Goal: Transaction & Acquisition: Book appointment/travel/reservation

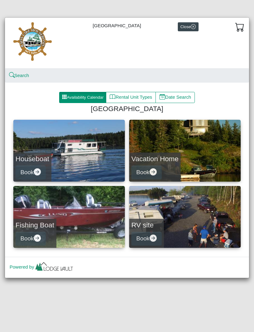
click at [32, 173] on button "Book" at bounding box center [30, 172] width 30 height 14
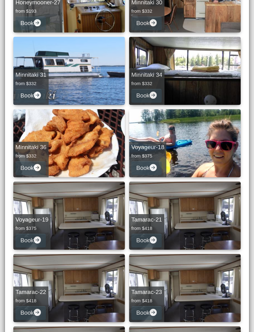
scroll to position [150, 0]
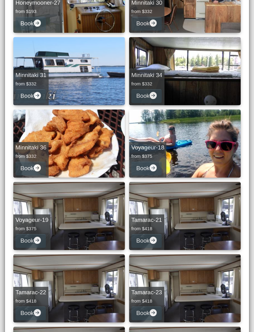
click at [27, 131] on link "Minnitaki 36 from $332 Book" at bounding box center [68, 143] width 111 height 68
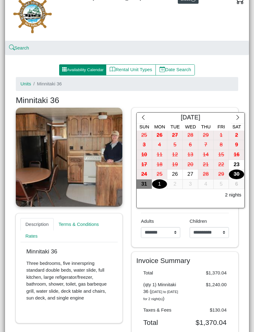
scroll to position [39, 0]
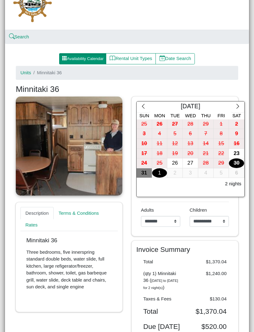
click at [236, 105] on icon "chevron right" at bounding box center [237, 106] width 6 height 6
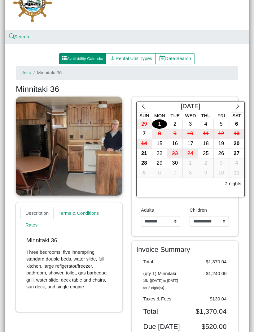
click at [238, 107] on icon "chevron right" at bounding box center [237, 106] width 2 height 5
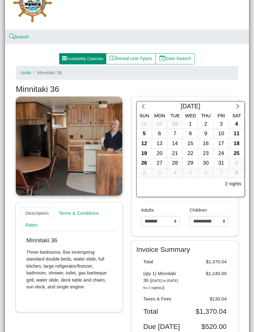
click at [237, 111] on button "button" at bounding box center [237, 106] width 13 height 11
click at [235, 108] on icon "chevron right" at bounding box center [237, 106] width 6 height 6
click at [236, 109] on button "button" at bounding box center [237, 106] width 13 height 11
click at [236, 109] on icon "chevron right" at bounding box center [237, 106] width 6 height 6
click at [238, 108] on icon "chevron right" at bounding box center [237, 106] width 6 height 6
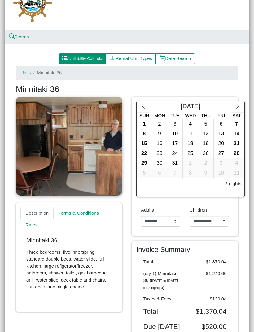
click at [239, 110] on button "button" at bounding box center [237, 106] width 13 height 11
click at [240, 111] on button "button" at bounding box center [237, 106] width 13 height 11
click at [241, 111] on button "button" at bounding box center [237, 106] width 13 height 11
click at [238, 108] on icon "chevron right" at bounding box center [237, 106] width 6 height 6
click at [236, 107] on icon "chevron right" at bounding box center [237, 106] width 6 height 6
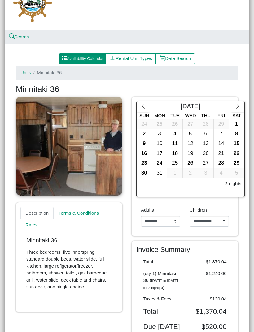
click at [238, 153] on div "22" at bounding box center [236, 154] width 15 height 10
click at [178, 162] on div "25" at bounding box center [174, 163] width 15 height 10
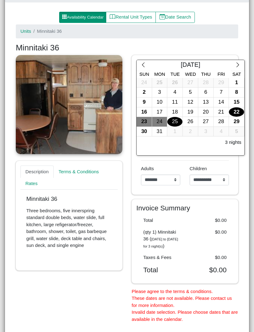
scroll to position [83, 0]
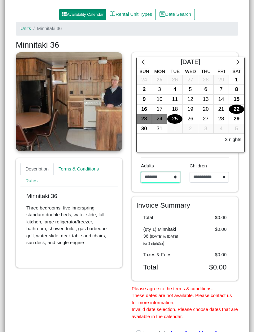
click at [178, 176] on select "**********" at bounding box center [160, 177] width 39 height 11
select select "*"
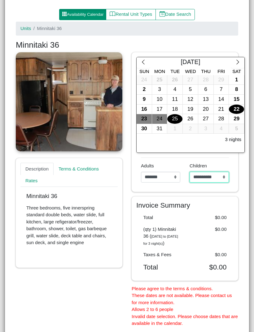
click at [217, 175] on select "**********" at bounding box center [208, 177] width 39 height 11
select select "*"
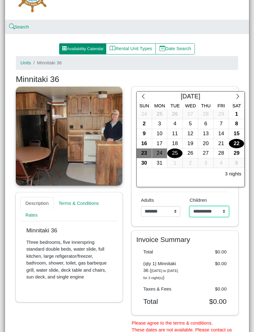
scroll to position [61, 0]
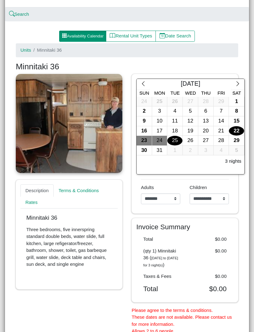
click at [147, 84] on button "button" at bounding box center [142, 84] width 13 height 11
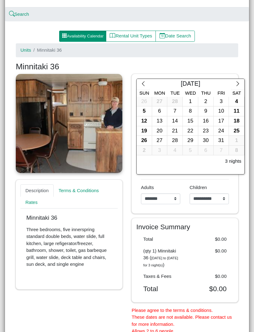
click at [145, 84] on icon "chevron left" at bounding box center [143, 84] width 6 height 6
click at [148, 85] on button "button" at bounding box center [142, 84] width 13 height 11
click at [146, 80] on button "button" at bounding box center [142, 84] width 13 height 11
click at [146, 82] on button "button" at bounding box center [142, 84] width 13 height 11
click at [145, 83] on icon "chevron left" at bounding box center [143, 84] width 6 height 6
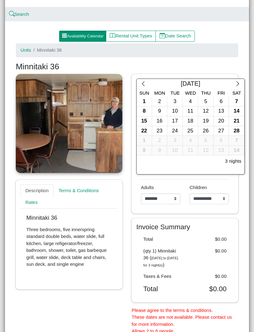
click at [143, 84] on icon "chevron left" at bounding box center [143, 83] width 2 height 5
click at [148, 86] on button "button" at bounding box center [142, 84] width 13 height 11
click at [143, 81] on icon "chevron left" at bounding box center [143, 84] width 6 height 6
click at [144, 84] on icon "chevron left" at bounding box center [143, 84] width 6 height 6
click at [144, 87] on button "button" at bounding box center [142, 84] width 13 height 11
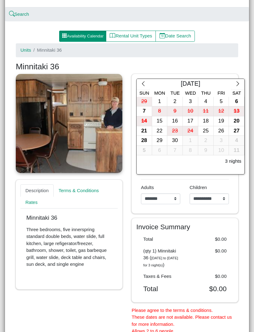
click at [222, 119] on div "19" at bounding box center [220, 121] width 15 height 10
click at [159, 130] on div "22" at bounding box center [159, 131] width 15 height 10
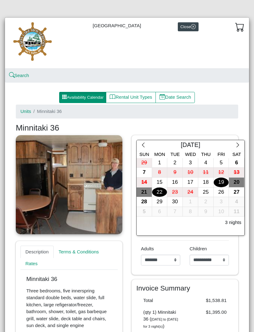
scroll to position [0, 0]
click at [31, 37] on img at bounding box center [33, 42] width 46 height 41
click at [34, 44] on img at bounding box center [33, 42] width 46 height 41
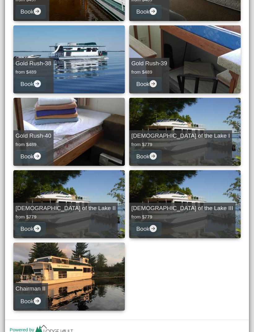
scroll to position [814, 0]
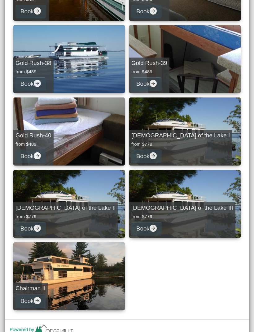
click at [32, 264] on link "Chairman II Book" at bounding box center [68, 276] width 111 height 68
select select "*"
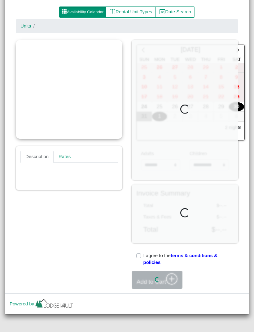
scroll to position [84, 0]
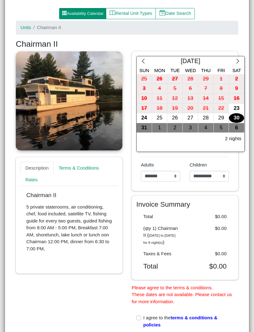
click at [38, 255] on div "Chairman II 5 private staterooms, air conditioning, chef, food included, satell…" at bounding box center [68, 224] width 97 height 77
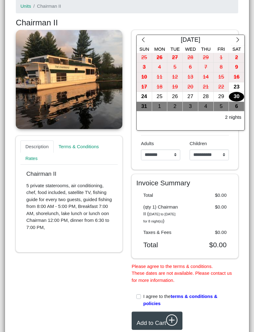
scroll to position [105, 0]
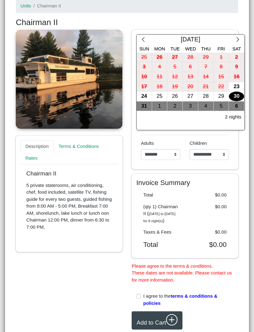
click at [192, 97] on div "27" at bounding box center [189, 97] width 15 height 10
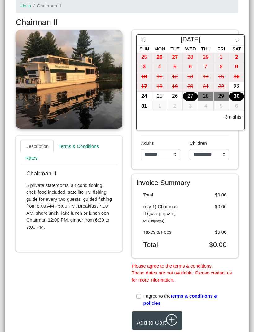
click at [235, 97] on div "30" at bounding box center [236, 97] width 15 height 10
click at [144, 97] on div "24" at bounding box center [143, 97] width 15 height 10
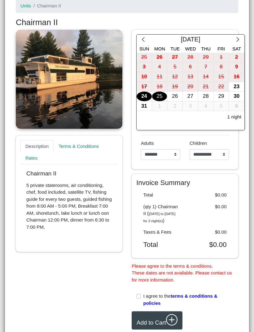
click at [162, 97] on div "25" at bounding box center [159, 97] width 15 height 10
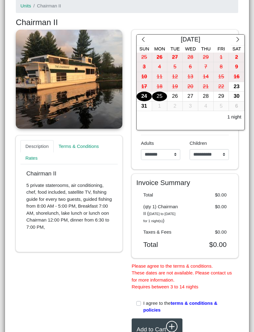
click at [236, 39] on icon "chevron right" at bounding box center [237, 39] width 6 height 6
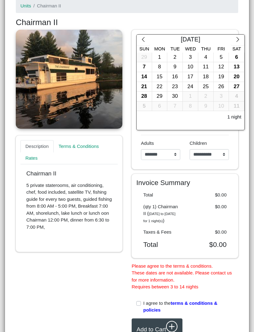
click at [174, 57] on div "2" at bounding box center [174, 58] width 15 height 10
click at [217, 54] on div "5" at bounding box center [220, 58] width 15 height 10
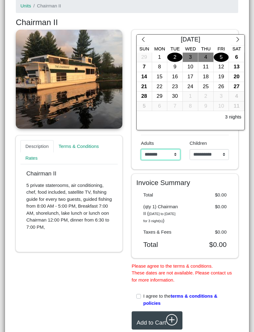
click at [169, 154] on select "**********" at bounding box center [160, 154] width 39 height 11
select select "*"
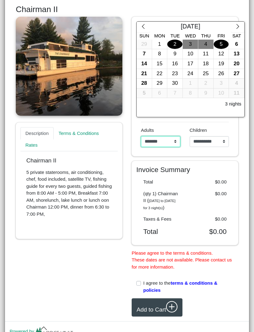
scroll to position [118, 0]
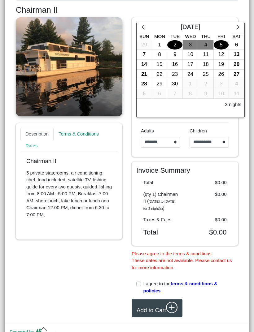
click at [148, 54] on div "7" at bounding box center [143, 55] width 15 height 10
click at [162, 52] on div "8" at bounding box center [159, 55] width 15 height 10
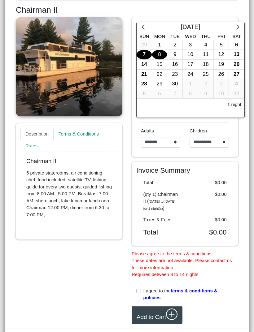
click at [148, 53] on div "7" at bounding box center [143, 55] width 15 height 10
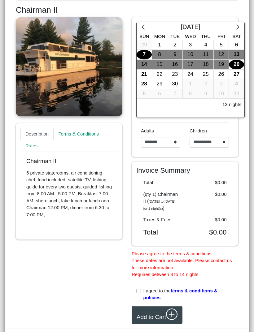
click at [235, 60] on div "20" at bounding box center [236, 65] width 15 height 10
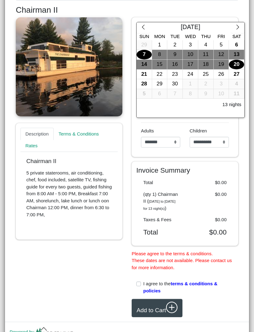
click at [241, 52] on div "13" at bounding box center [236, 55] width 15 height 10
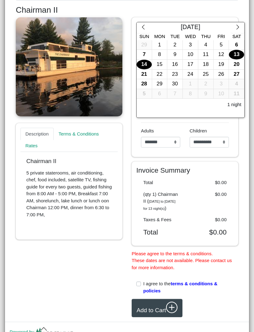
click at [145, 62] on div "14" at bounding box center [143, 65] width 15 height 10
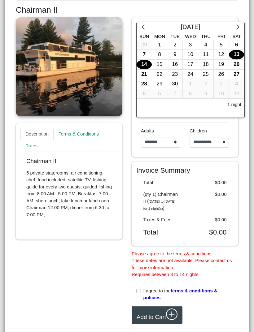
click at [143, 29] on icon "chevron left" at bounding box center [143, 27] width 6 height 6
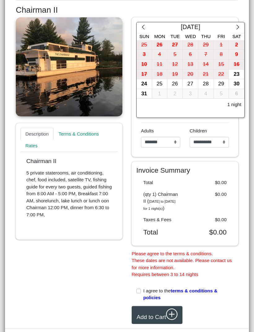
click at [144, 82] on div "24" at bounding box center [143, 84] width 15 height 10
click at [177, 81] on div "26" at bounding box center [174, 84] width 15 height 10
click at [235, 74] on div "23" at bounding box center [236, 75] width 15 height 10
click at [159, 85] on div "25" at bounding box center [159, 84] width 15 height 10
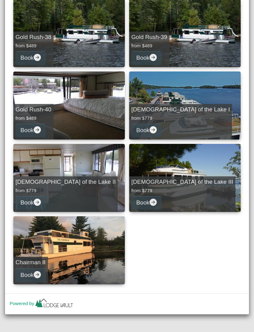
scroll to position [839, 0]
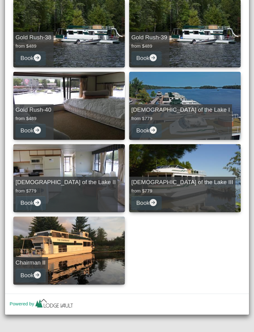
click at [206, 188] on link "[DEMOGRAPHIC_DATA] of the Lake III from $779 Book" at bounding box center [184, 178] width 111 height 68
select select "*"
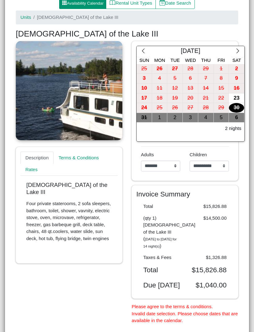
scroll to position [94, 0]
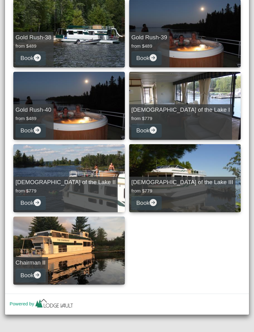
click at [89, 244] on link "Chairman II Book" at bounding box center [68, 250] width 111 height 68
select select "*"
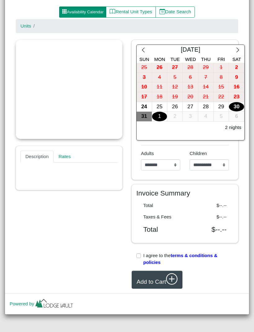
scroll to position [84, 0]
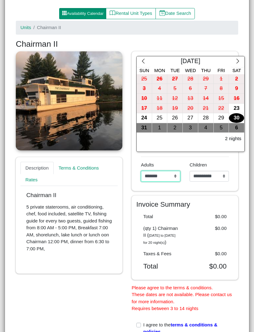
click at [165, 178] on select "**********" at bounding box center [160, 176] width 39 height 11
select select "*"
click at [208, 172] on select "**********" at bounding box center [208, 176] width 39 height 11
select select "*"
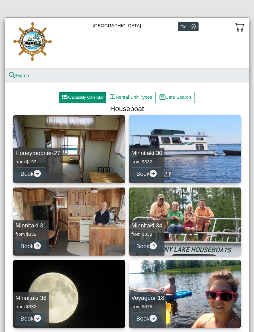
click at [99, 144] on link "Honeymooner-27 from $193 Book" at bounding box center [68, 149] width 111 height 68
select select "*"
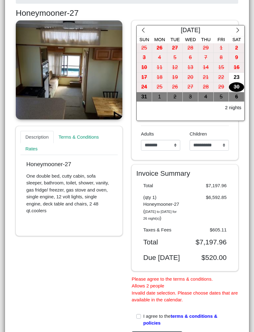
scroll to position [115, 0]
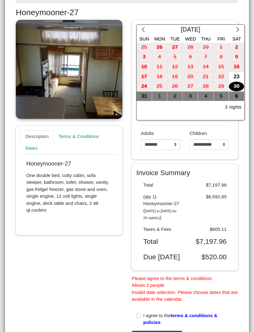
click at [143, 28] on icon "chevron left" at bounding box center [143, 29] width 2 height 5
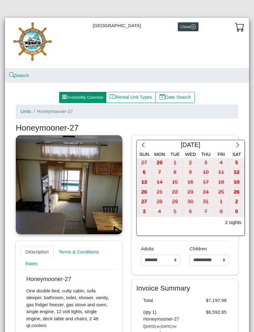
scroll to position [0, 0]
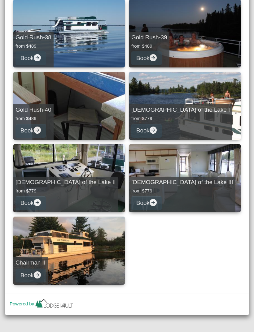
click at [200, 182] on link "[DEMOGRAPHIC_DATA] of the Lake III from $779 Book" at bounding box center [184, 178] width 111 height 68
select select "*"
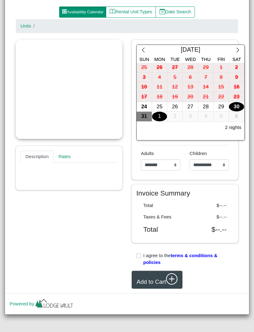
scroll to position [84, 0]
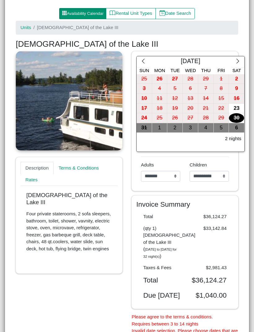
click at [236, 117] on div "30" at bounding box center [236, 118] width 15 height 10
click at [148, 127] on div "31" at bounding box center [143, 128] width 15 height 10
click at [162, 126] on div "1" at bounding box center [159, 128] width 15 height 10
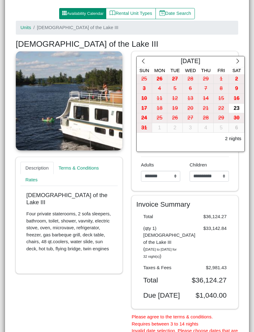
click at [192, 127] on div "3" at bounding box center [189, 128] width 15 height 10
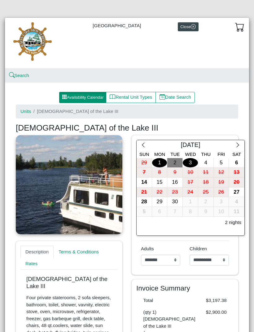
scroll to position [0, 0]
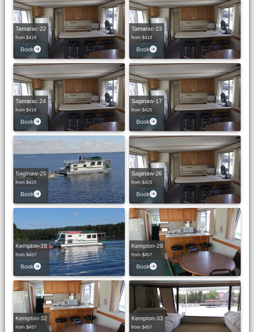
scroll to position [430, 0]
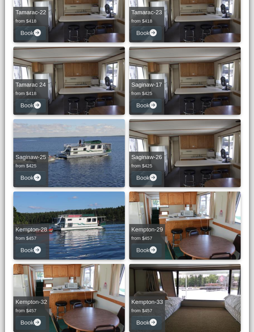
click at [88, 161] on link "Saginaw-25 from $425 Book" at bounding box center [68, 153] width 111 height 68
select select "*"
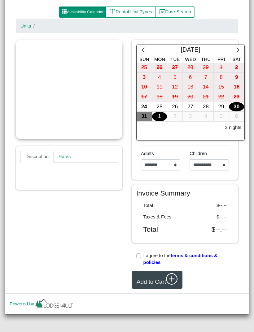
scroll to position [84, 0]
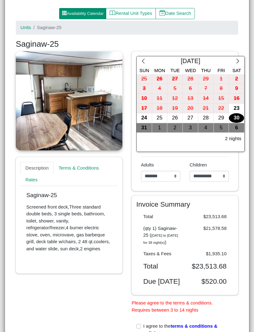
click at [239, 105] on div "23" at bounding box center [236, 109] width 15 height 10
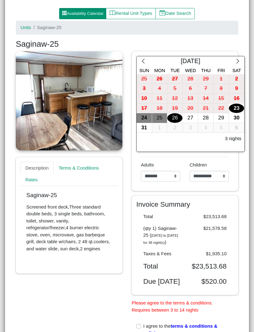
click at [178, 117] on div "26" at bounding box center [174, 118] width 15 height 10
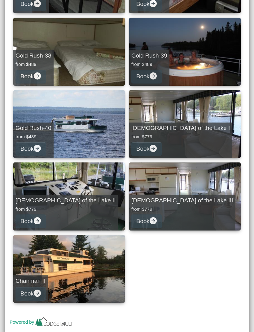
scroll to position [820, 0]
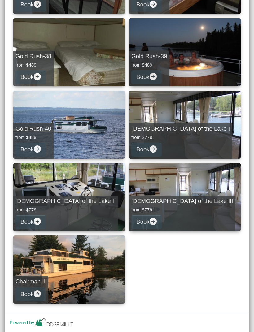
click at [93, 145] on link "Gold Rush-40 from $489 Book" at bounding box center [68, 125] width 111 height 68
select select "*"
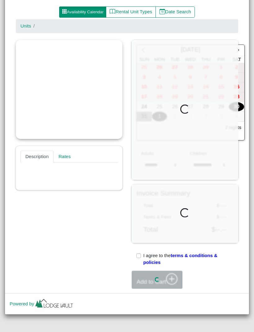
scroll to position [84, 0]
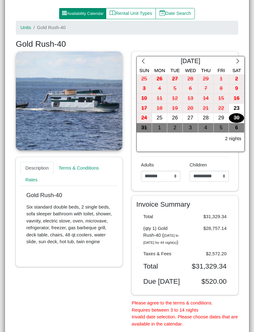
click at [237, 109] on div "23" at bounding box center [236, 109] width 15 height 10
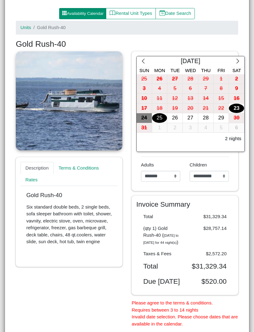
click at [161, 118] on div "25" at bounding box center [159, 118] width 15 height 10
click at [193, 119] on div "27" at bounding box center [189, 118] width 15 height 10
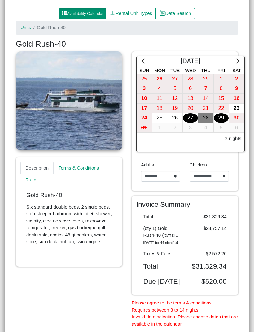
click at [224, 119] on div "29" at bounding box center [220, 118] width 15 height 10
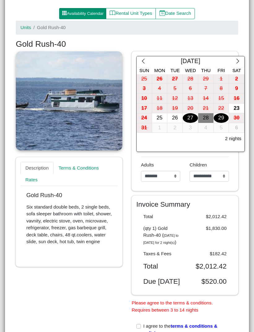
click at [163, 117] on div "25" at bounding box center [159, 118] width 15 height 10
click at [223, 118] on div "29" at bounding box center [220, 118] width 15 height 10
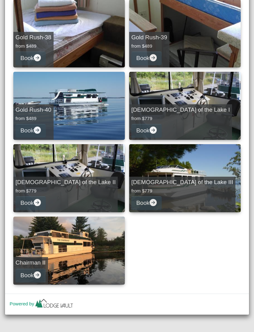
click at [85, 247] on link "Chairman II Book" at bounding box center [68, 250] width 111 height 68
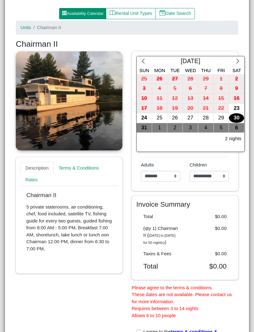
click at [143, 115] on div "24" at bounding box center [143, 118] width 15 height 10
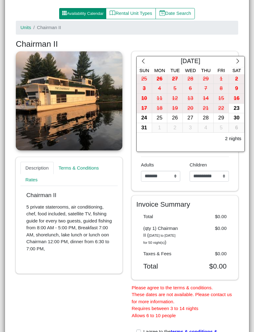
click at [180, 117] on div "26" at bounding box center [174, 118] width 15 height 10
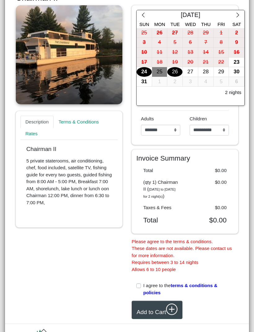
scroll to position [120, 0]
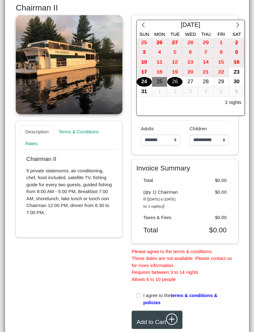
click at [236, 71] on div "23" at bounding box center [236, 72] width 15 height 10
click at [222, 81] on div "29" at bounding box center [220, 82] width 15 height 10
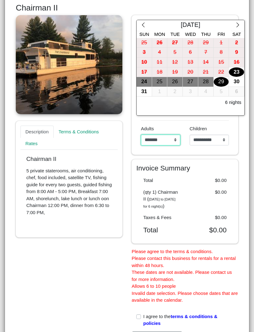
click at [173, 139] on select "**********" at bounding box center [160, 140] width 39 height 11
select select "*"
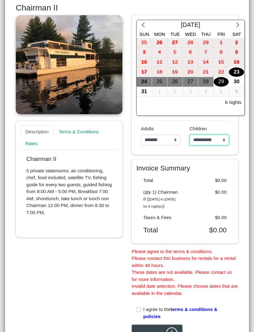
click at [220, 140] on select "**********" at bounding box center [208, 140] width 39 height 11
select select "*"
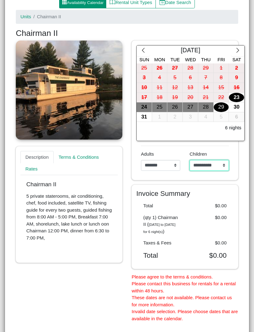
scroll to position [95, 0]
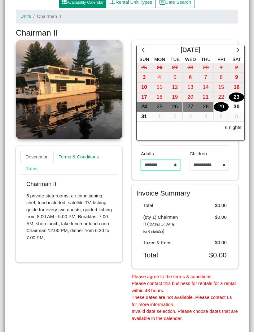
click at [164, 167] on select "**********" at bounding box center [160, 165] width 39 height 11
select select "**"
